Goal: Information Seeking & Learning: Learn about a topic

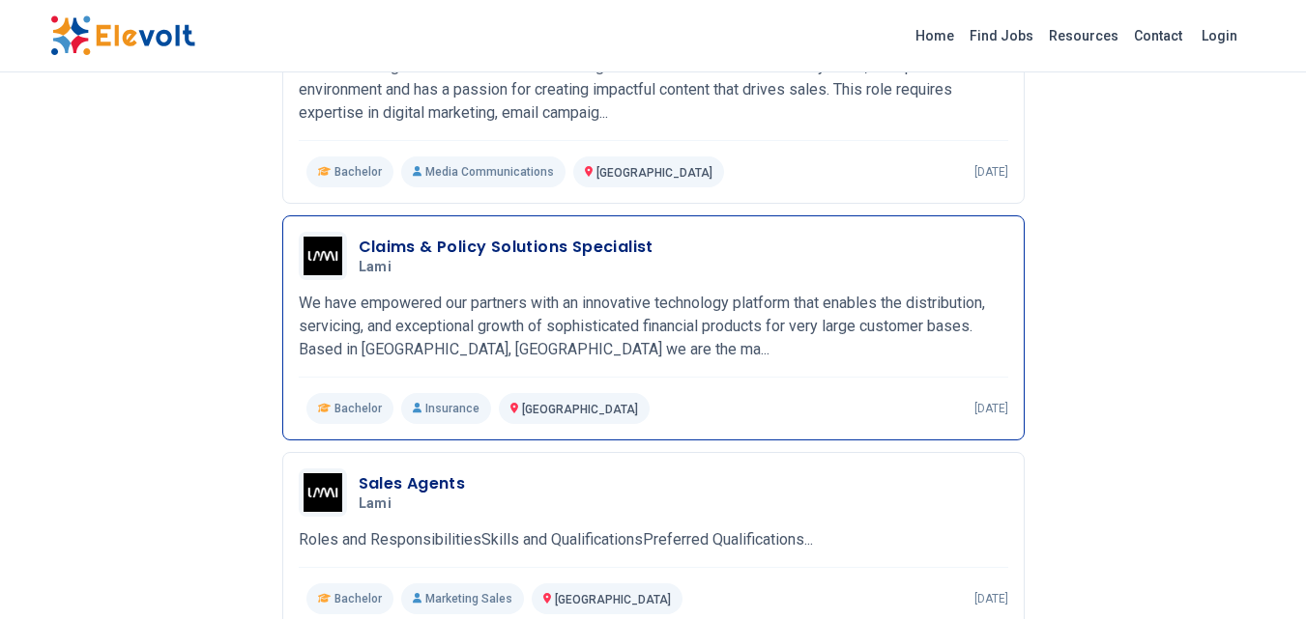
scroll to position [387, 0]
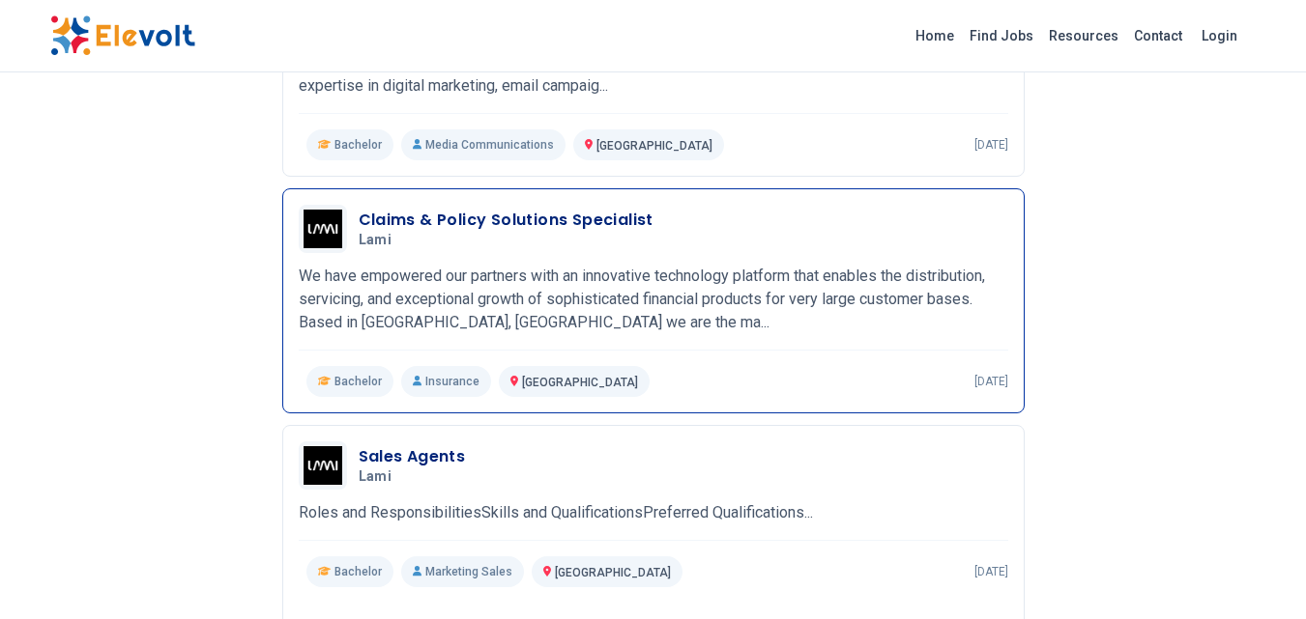
click at [610, 212] on h3 "Claims & Policy Solutions Specialist" at bounding box center [506, 220] width 295 height 23
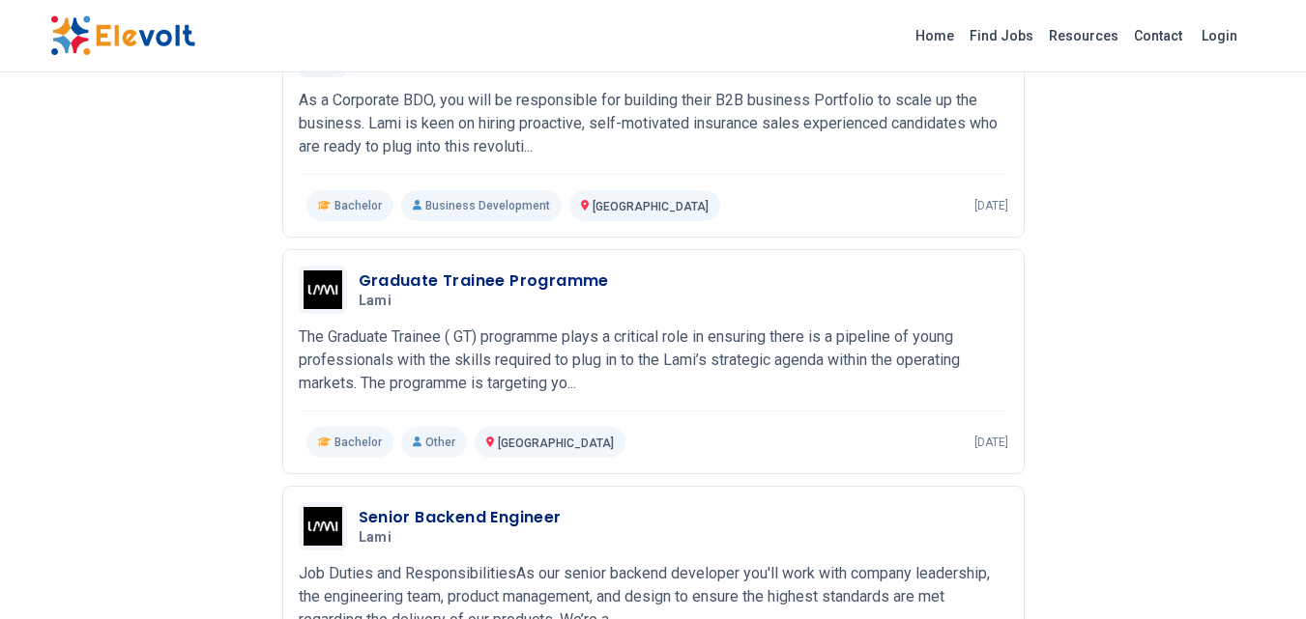
scroll to position [1063, 0]
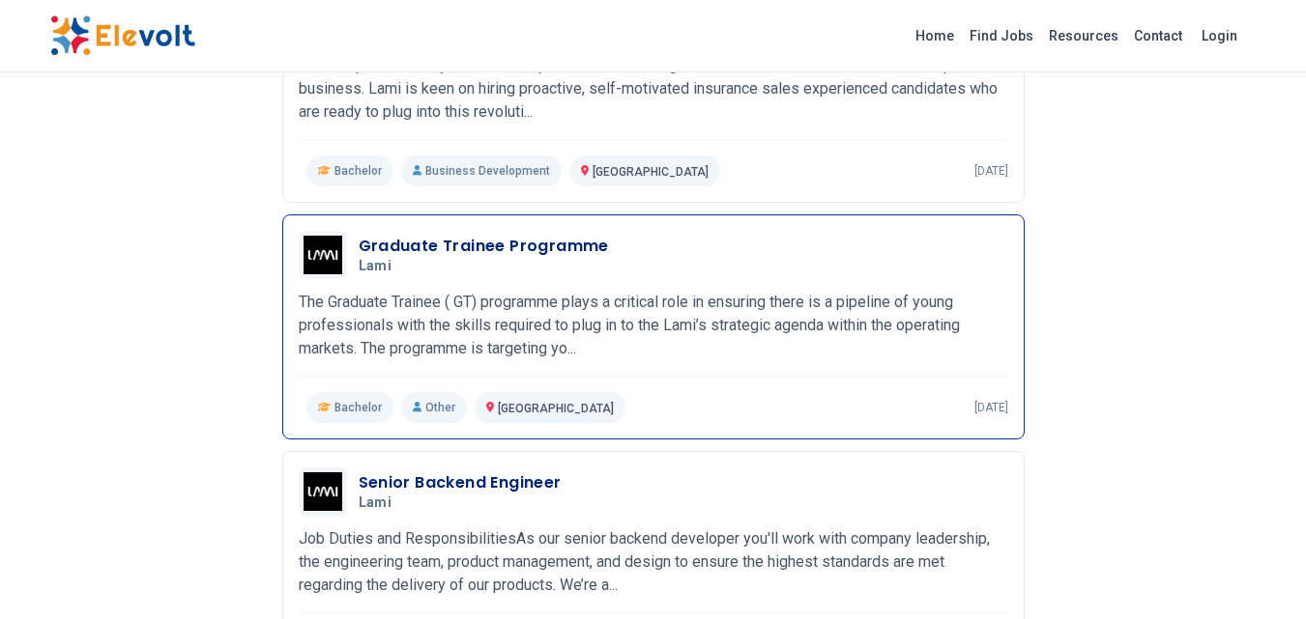
click at [557, 245] on h3 "Graduate Trainee Programme" at bounding box center [484, 246] width 250 height 23
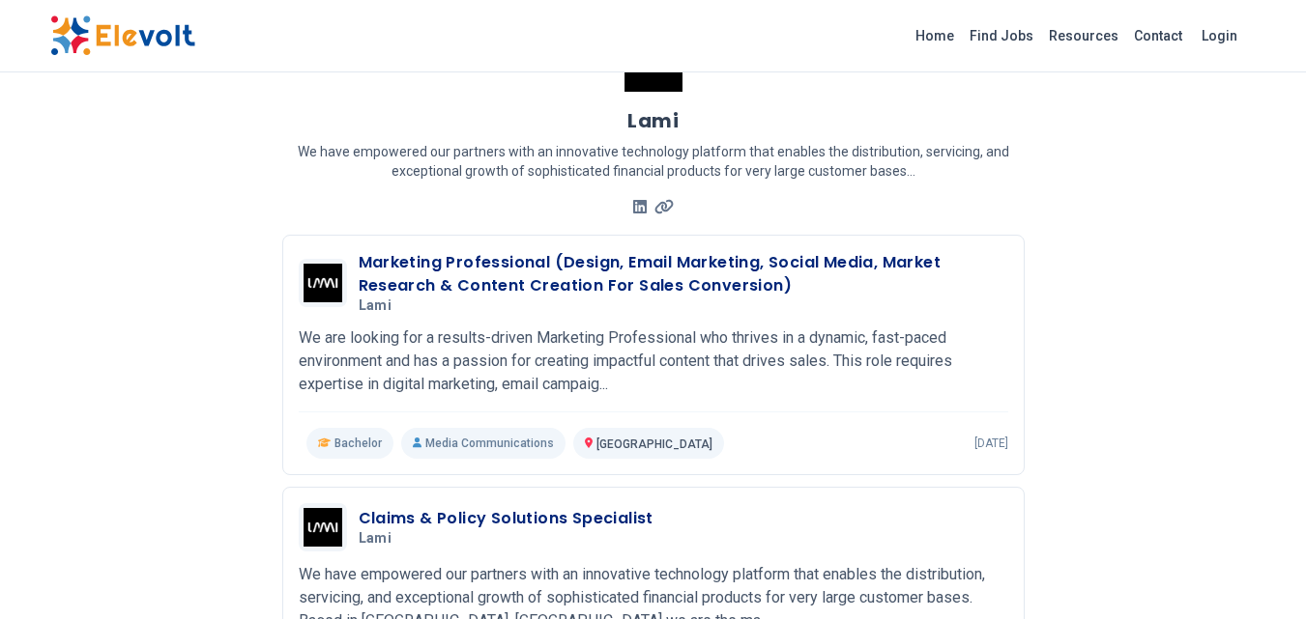
scroll to position [0, 0]
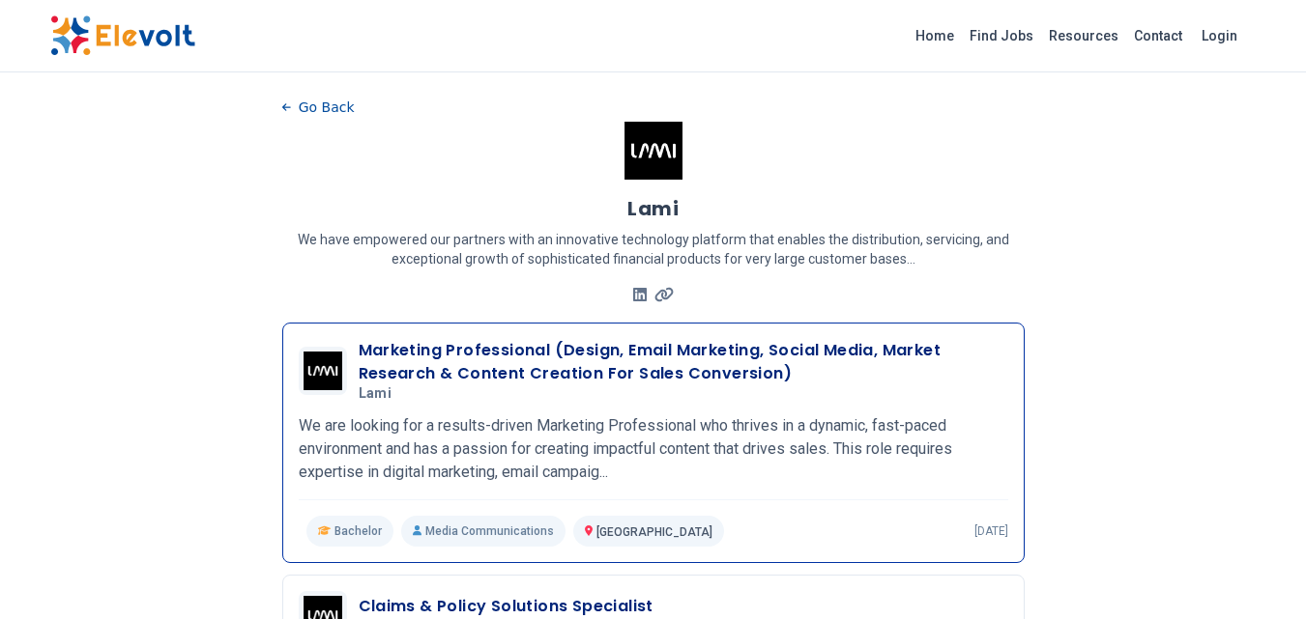
click at [647, 358] on h3 "Marketing Professional (Design, Email Marketing, Social Media, Market Research …" at bounding box center [683, 362] width 649 height 46
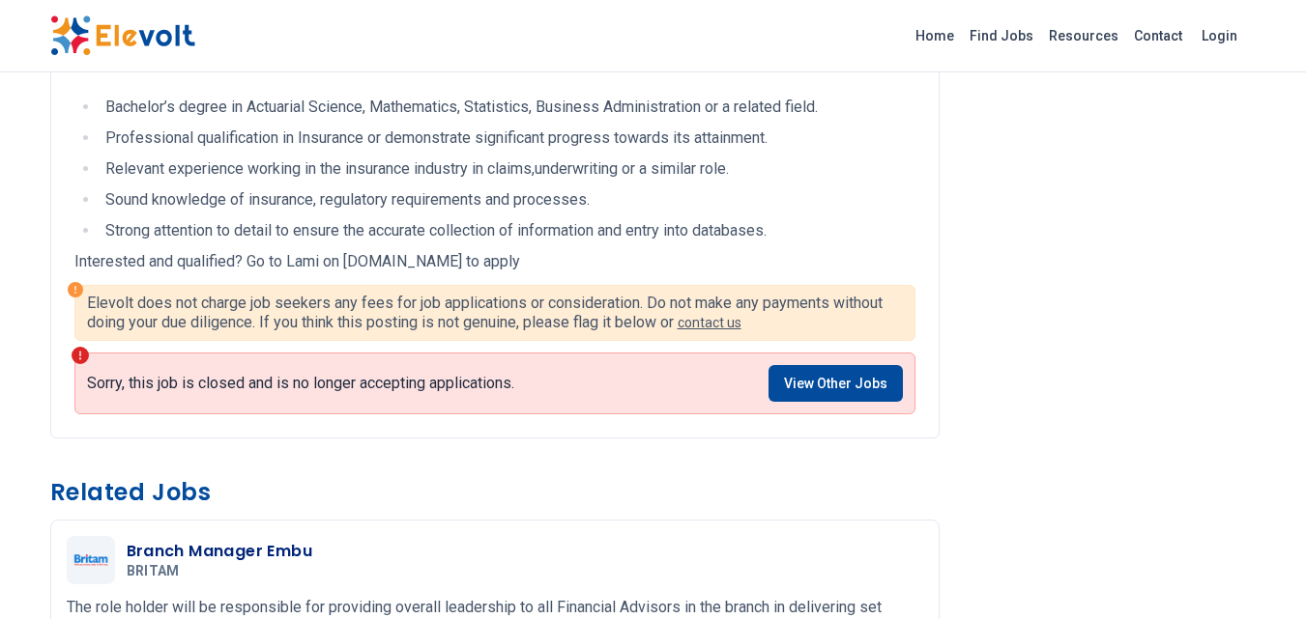
scroll to position [580, 0]
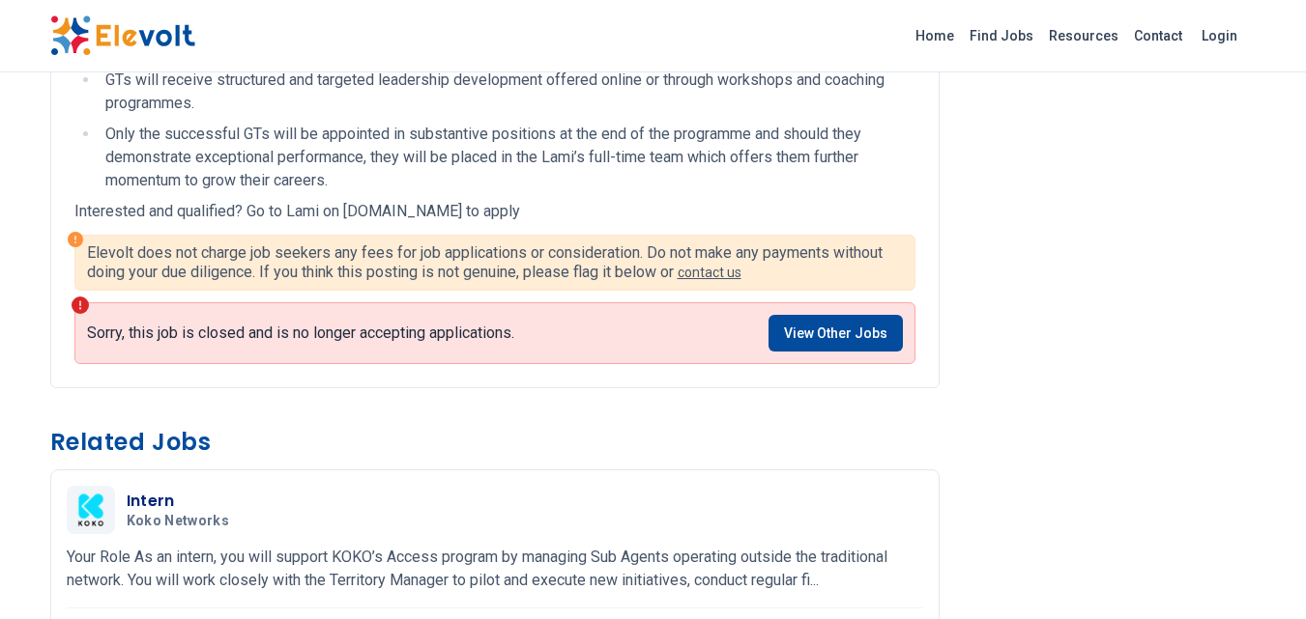
scroll to position [966, 0]
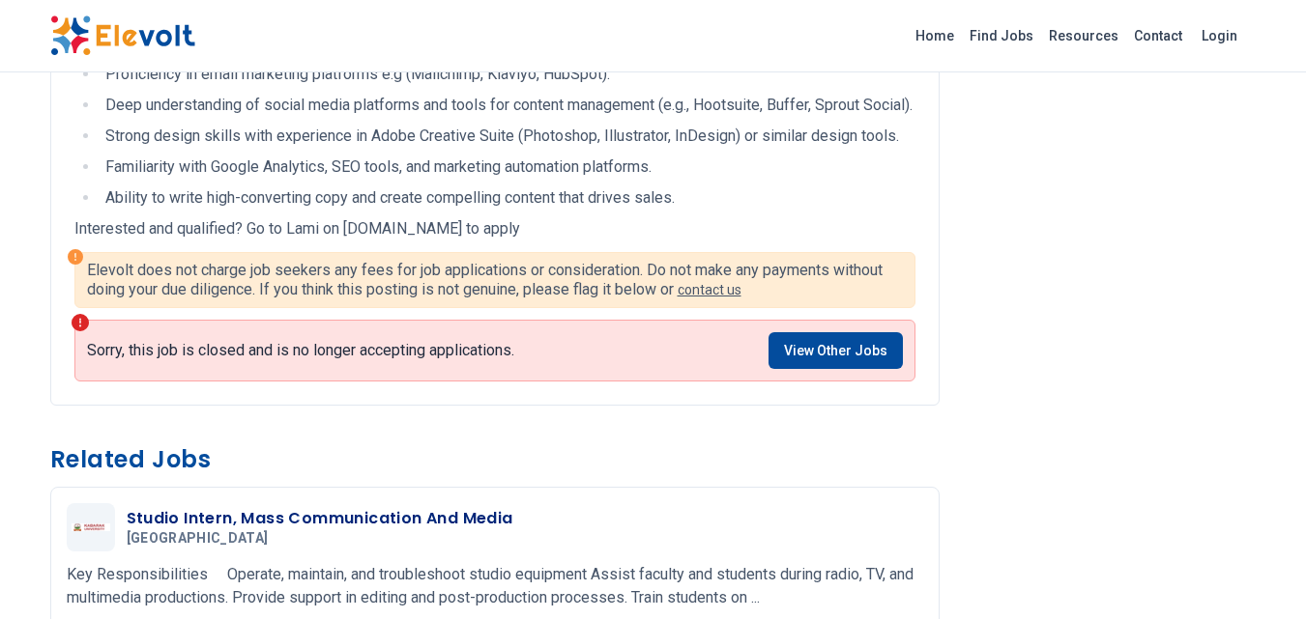
scroll to position [1836, 0]
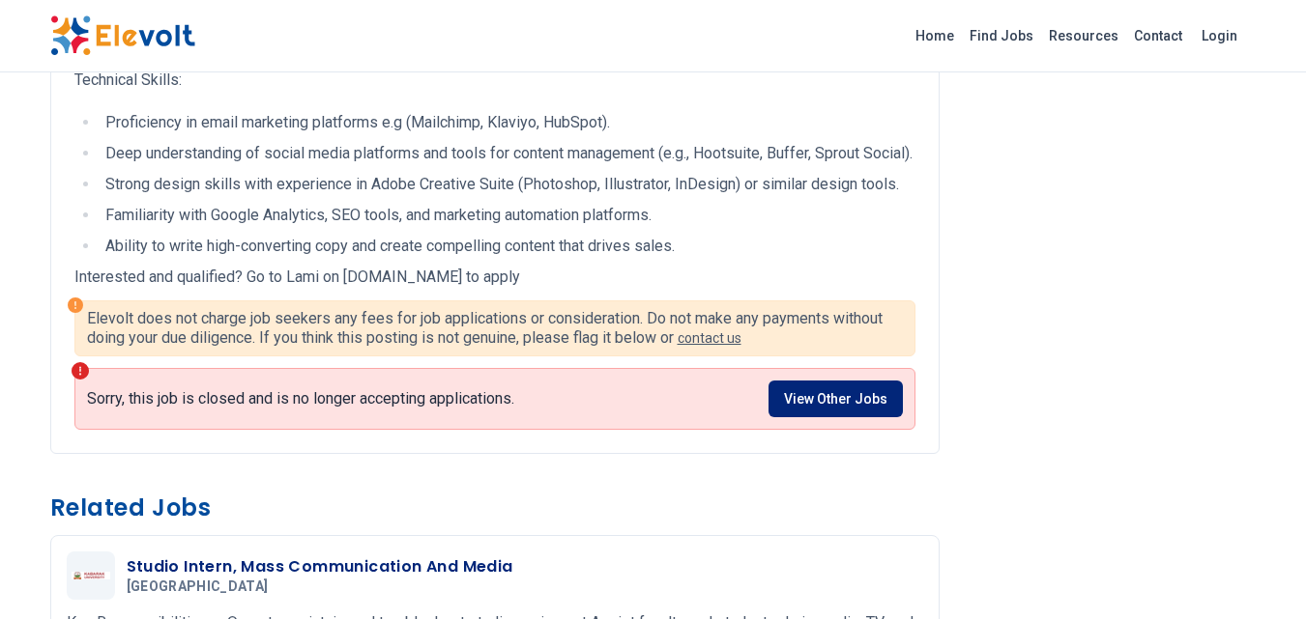
click at [843, 417] on link "View Other Jobs" at bounding box center [835, 399] width 134 height 37
click at [804, 417] on link "View Other Jobs" at bounding box center [835, 399] width 134 height 37
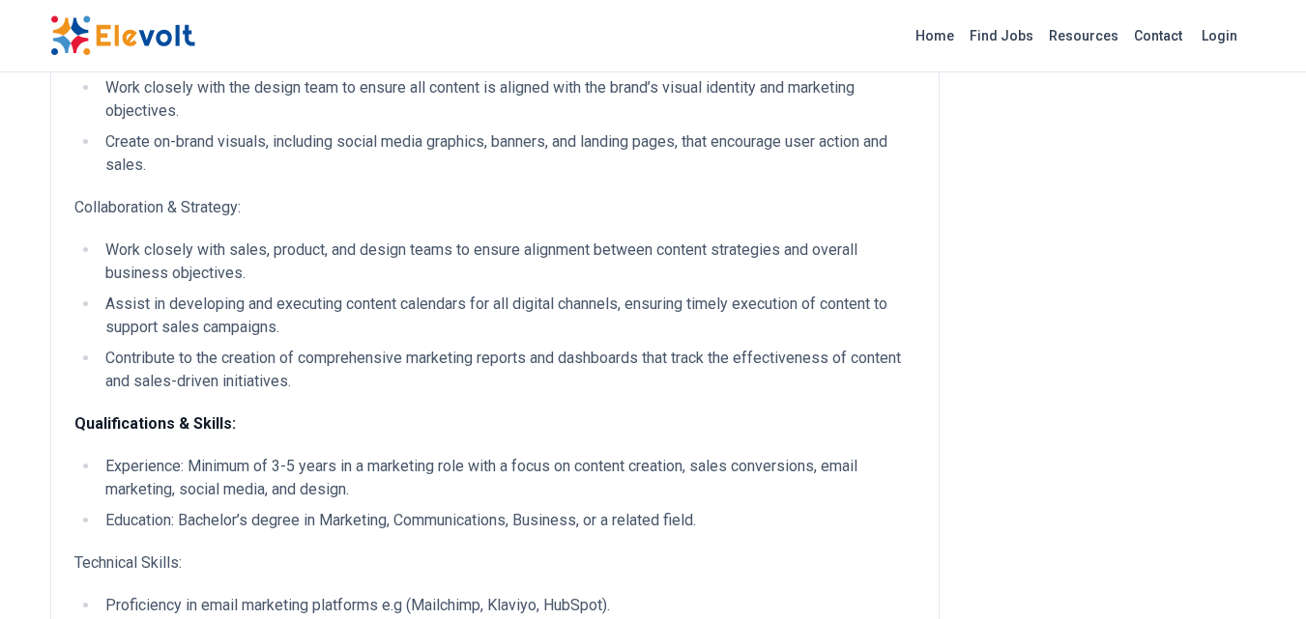
scroll to position [966, 0]
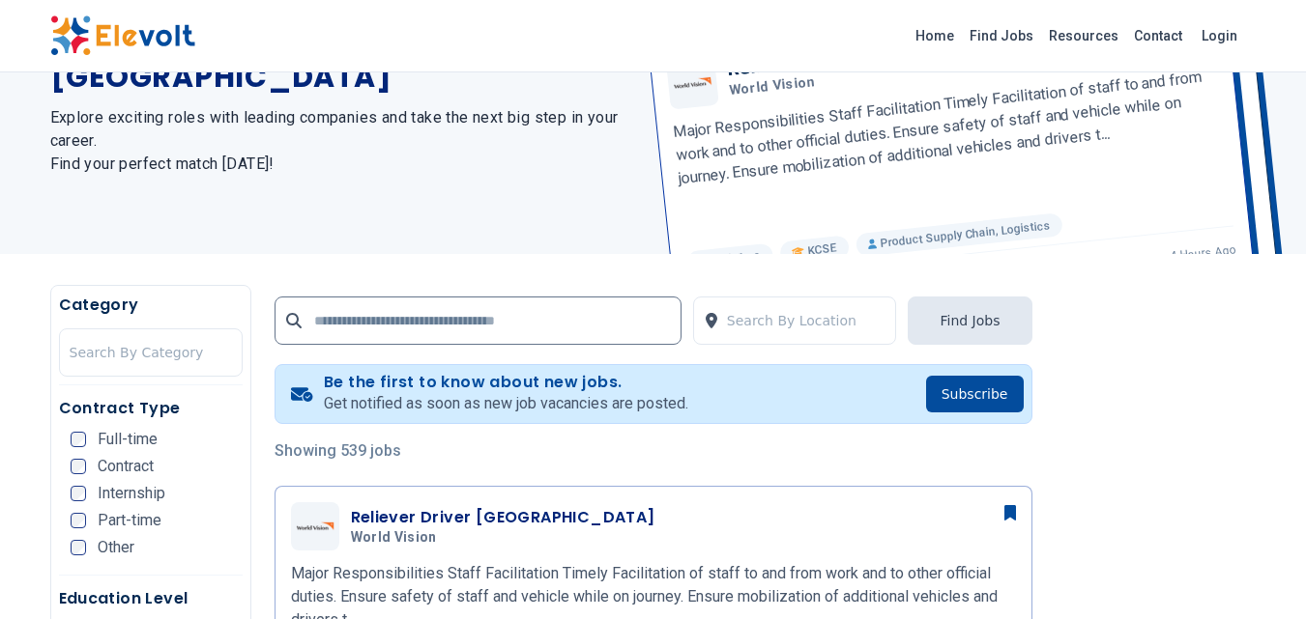
scroll to position [387, 0]
